Goal: Task Accomplishment & Management: Manage account settings

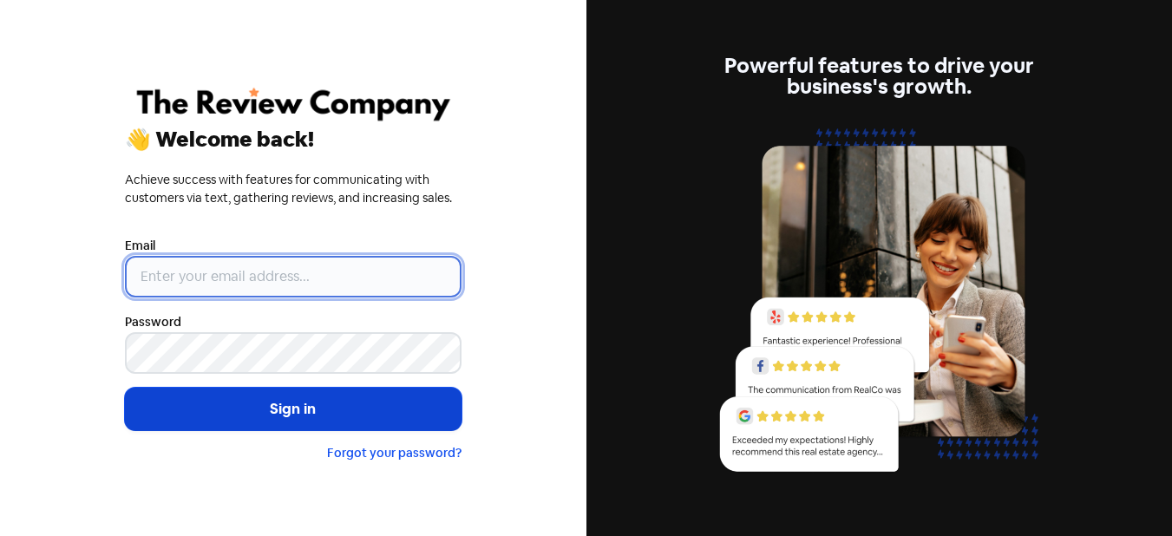
type input "[PERSON_NAME][EMAIL_ADDRESS][DOMAIN_NAME]"
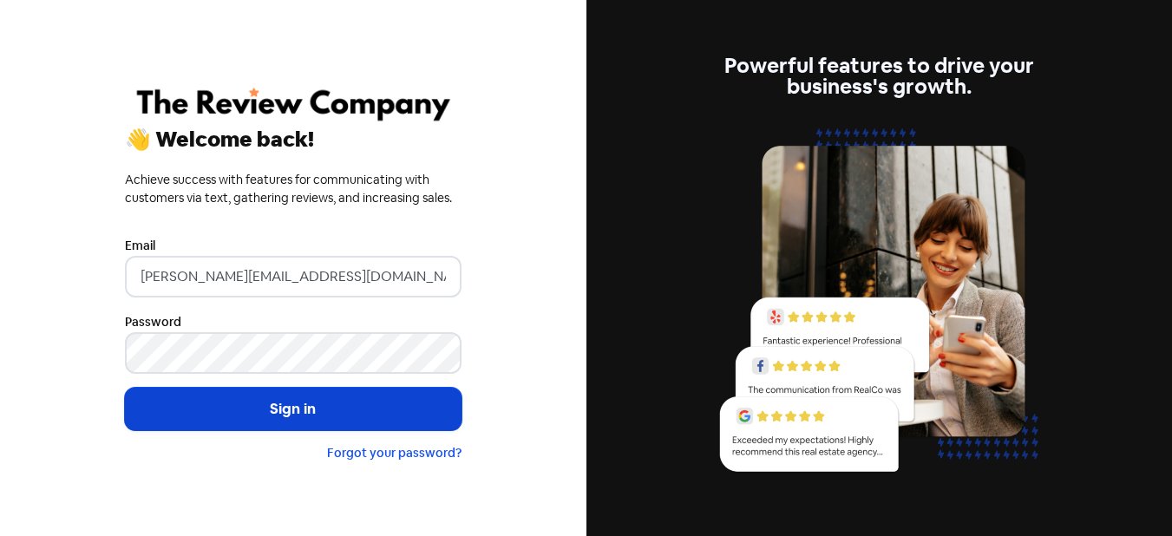
click at [297, 410] on button "Sign in" at bounding box center [293, 409] width 337 height 43
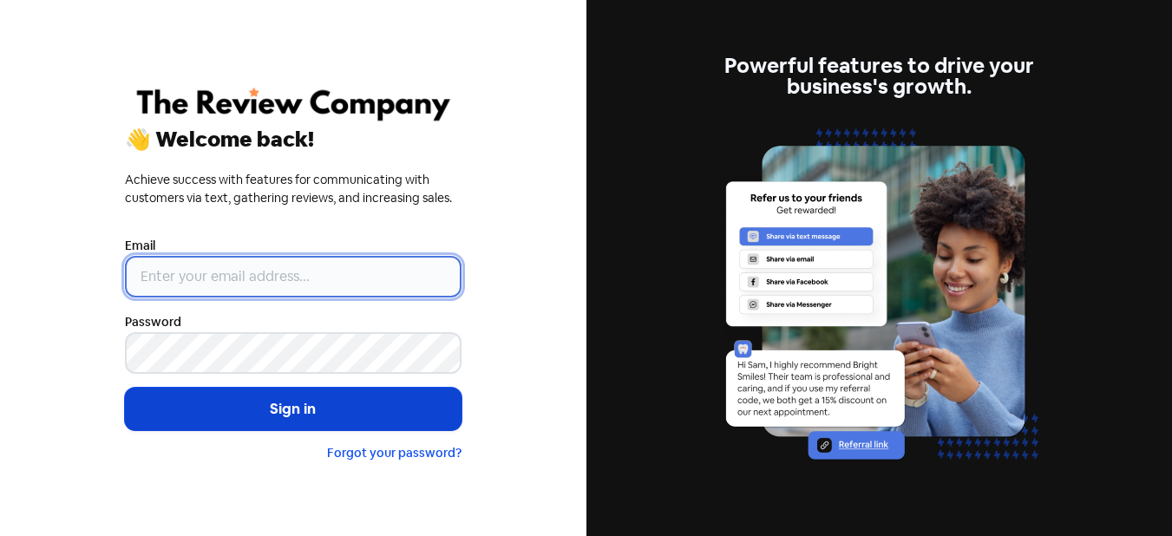
type input "[PERSON_NAME][EMAIL_ADDRESS][DOMAIN_NAME]"
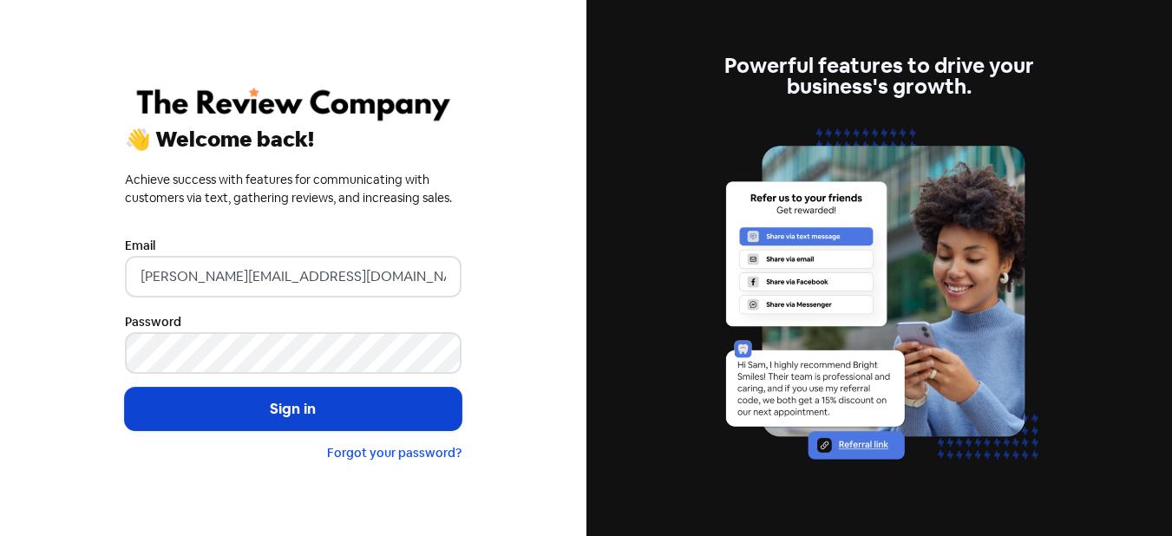
click at [322, 408] on button "Sign in" at bounding box center [293, 409] width 337 height 43
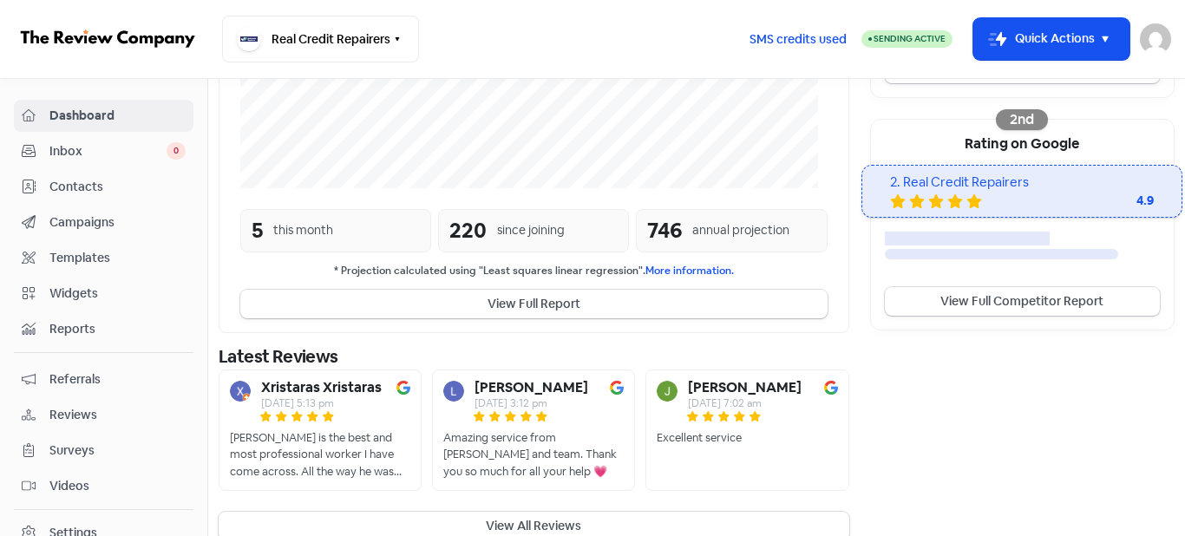
scroll to position [547, 0]
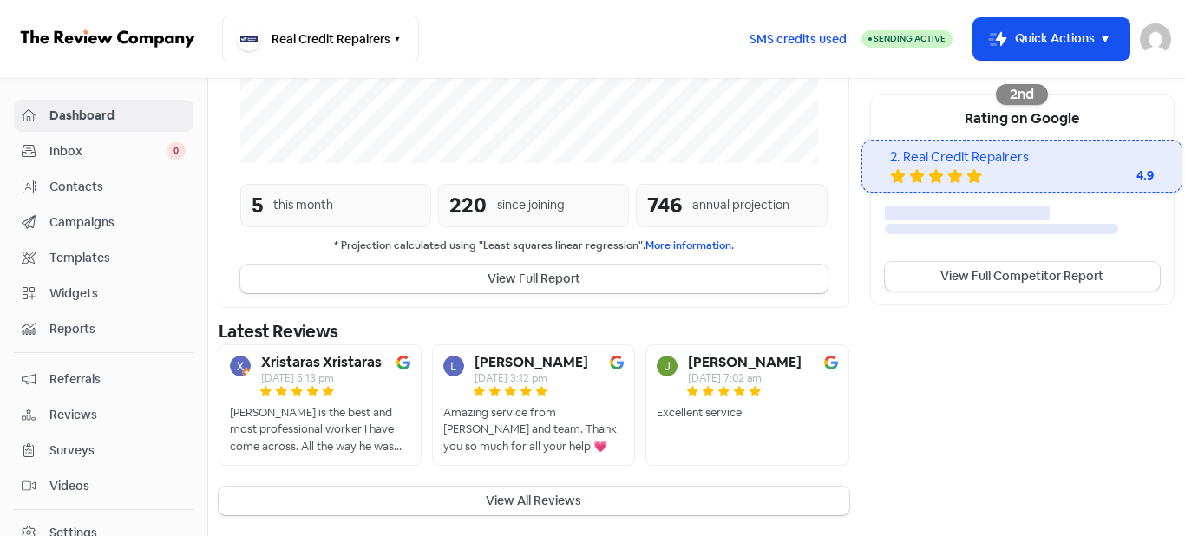
click at [65, 188] on span "Contacts" at bounding box center [117, 187] width 136 height 18
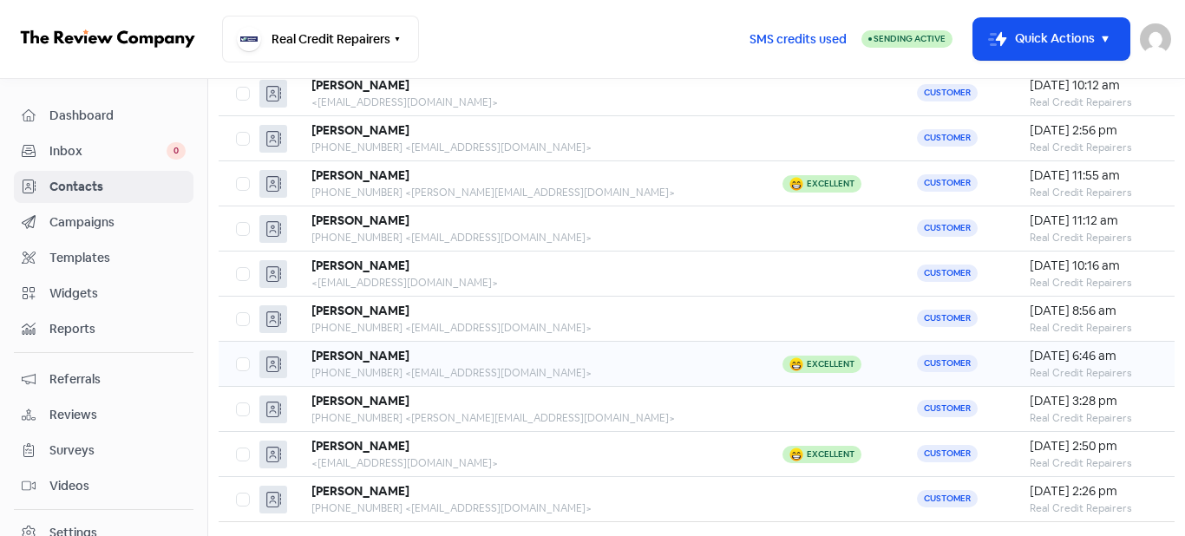
scroll to position [243, 0]
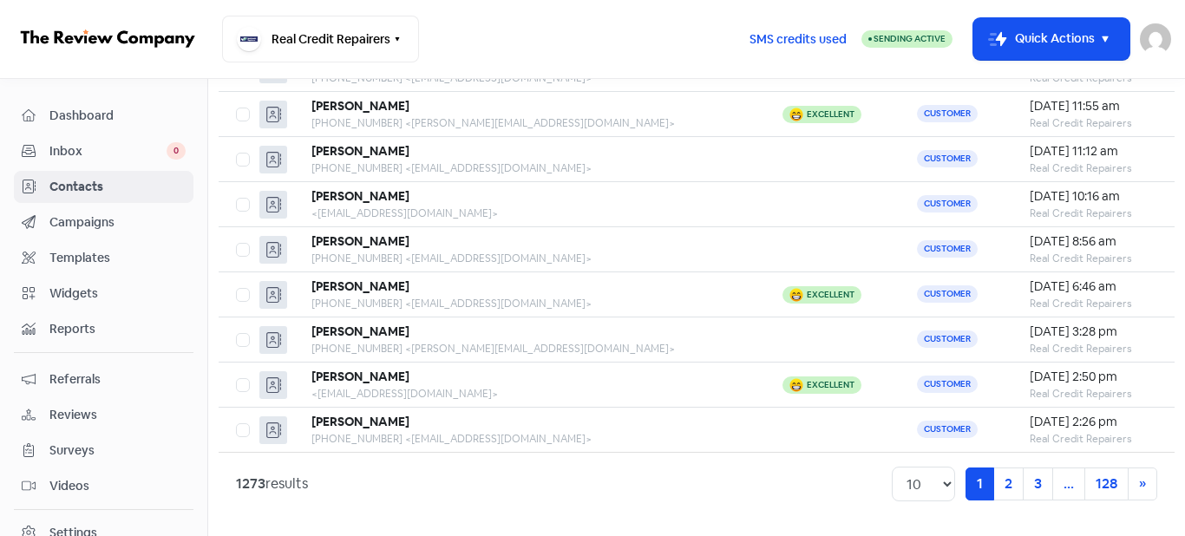
click at [74, 123] on span "Dashboard" at bounding box center [117, 116] width 136 height 18
